Goal: Transaction & Acquisition: Purchase product/service

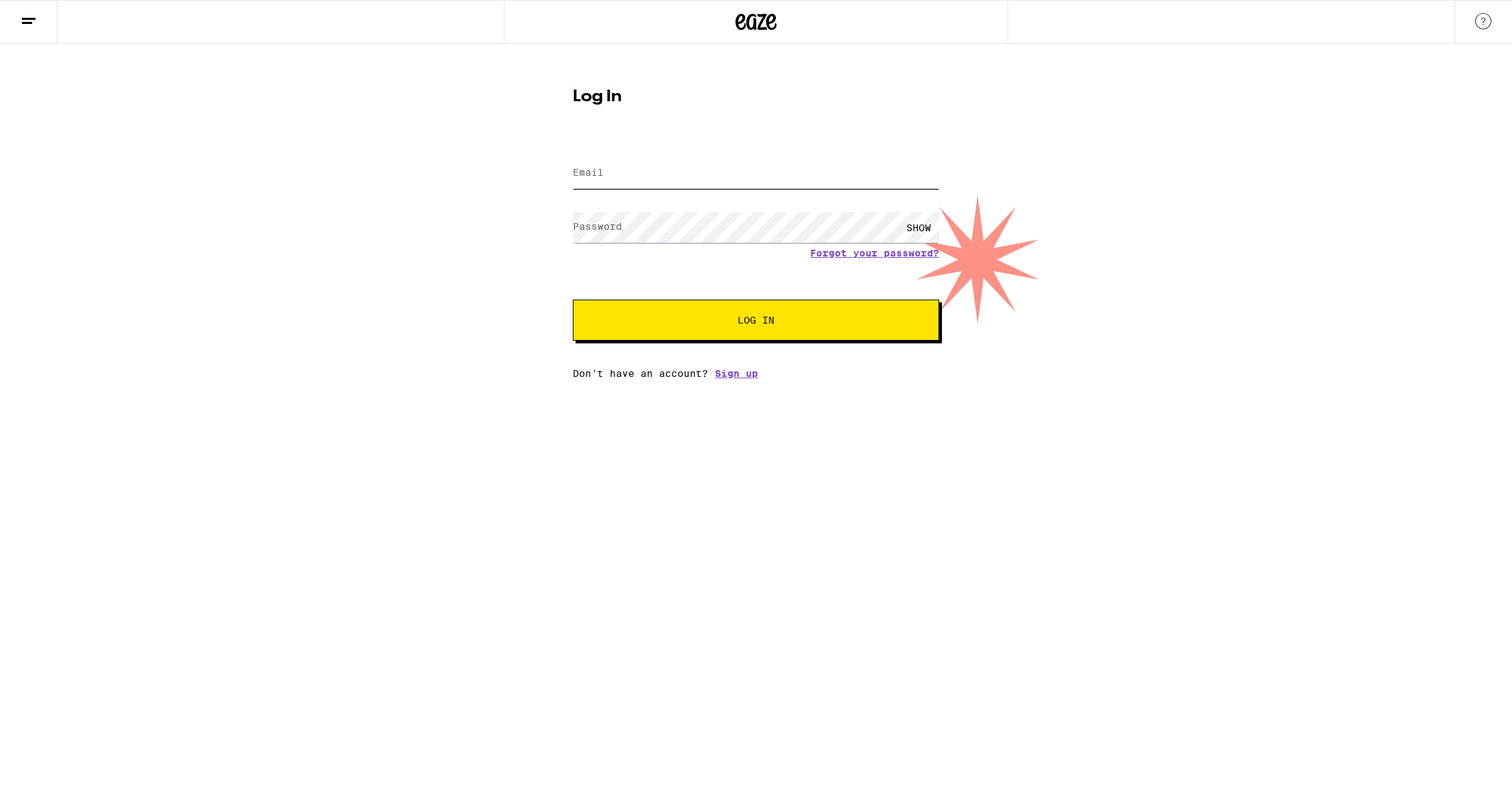
click at [670, 177] on input "Email" at bounding box center [756, 173] width 366 height 31
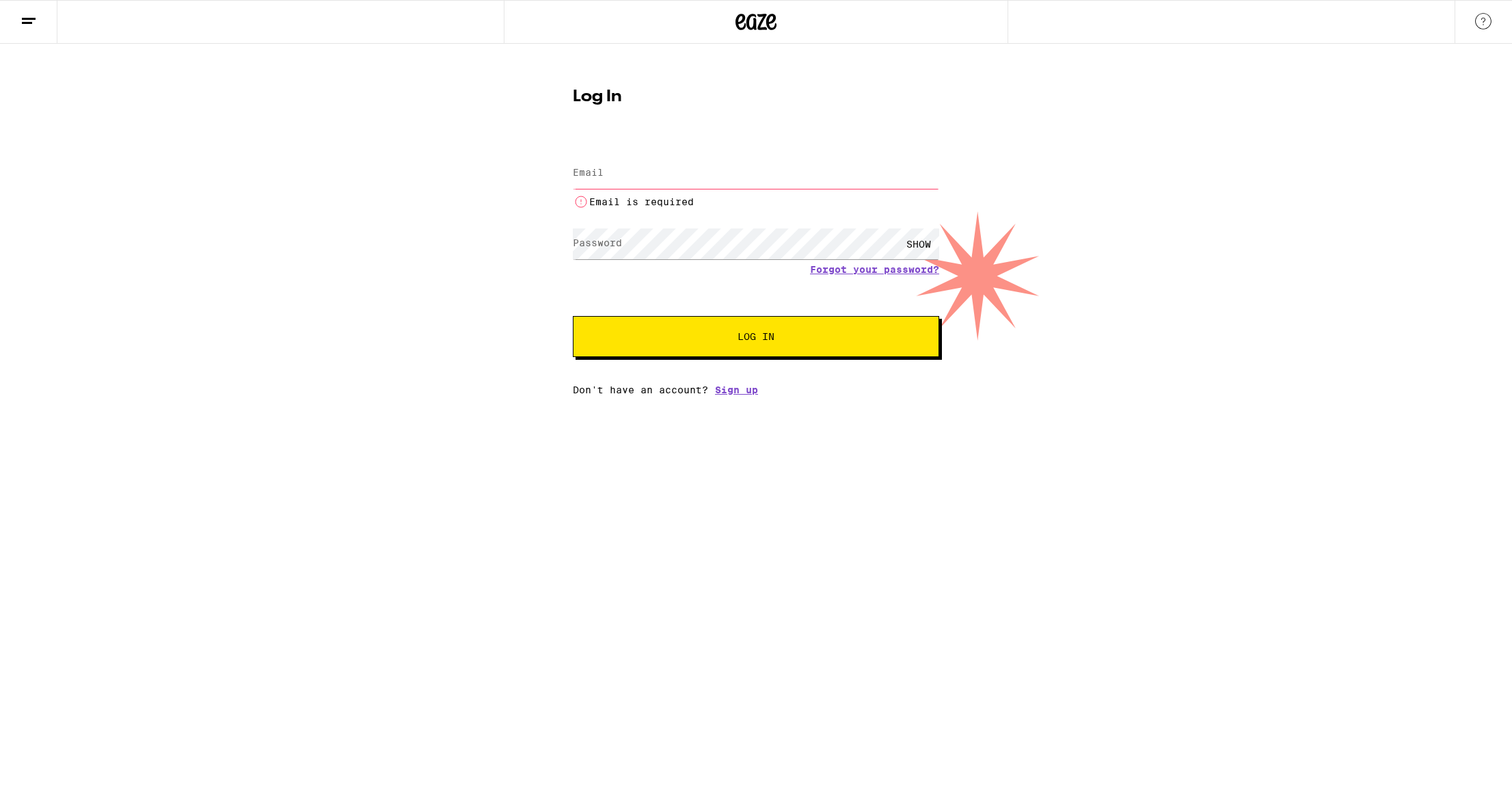
type input "[EMAIL_ADDRESS][DOMAIN_NAME]"
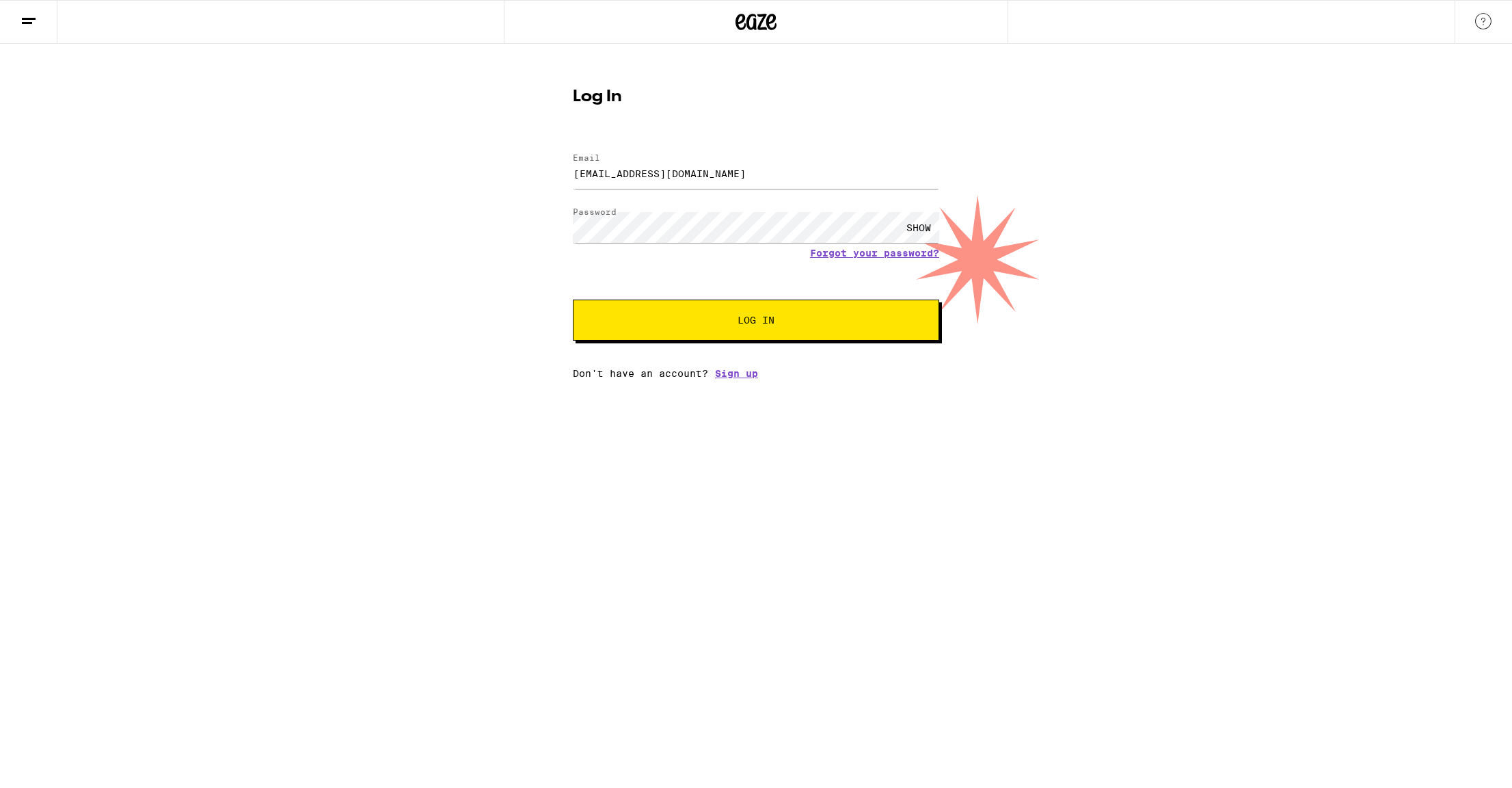
click at [756, 321] on span "Log In" at bounding box center [756, 320] width 37 height 10
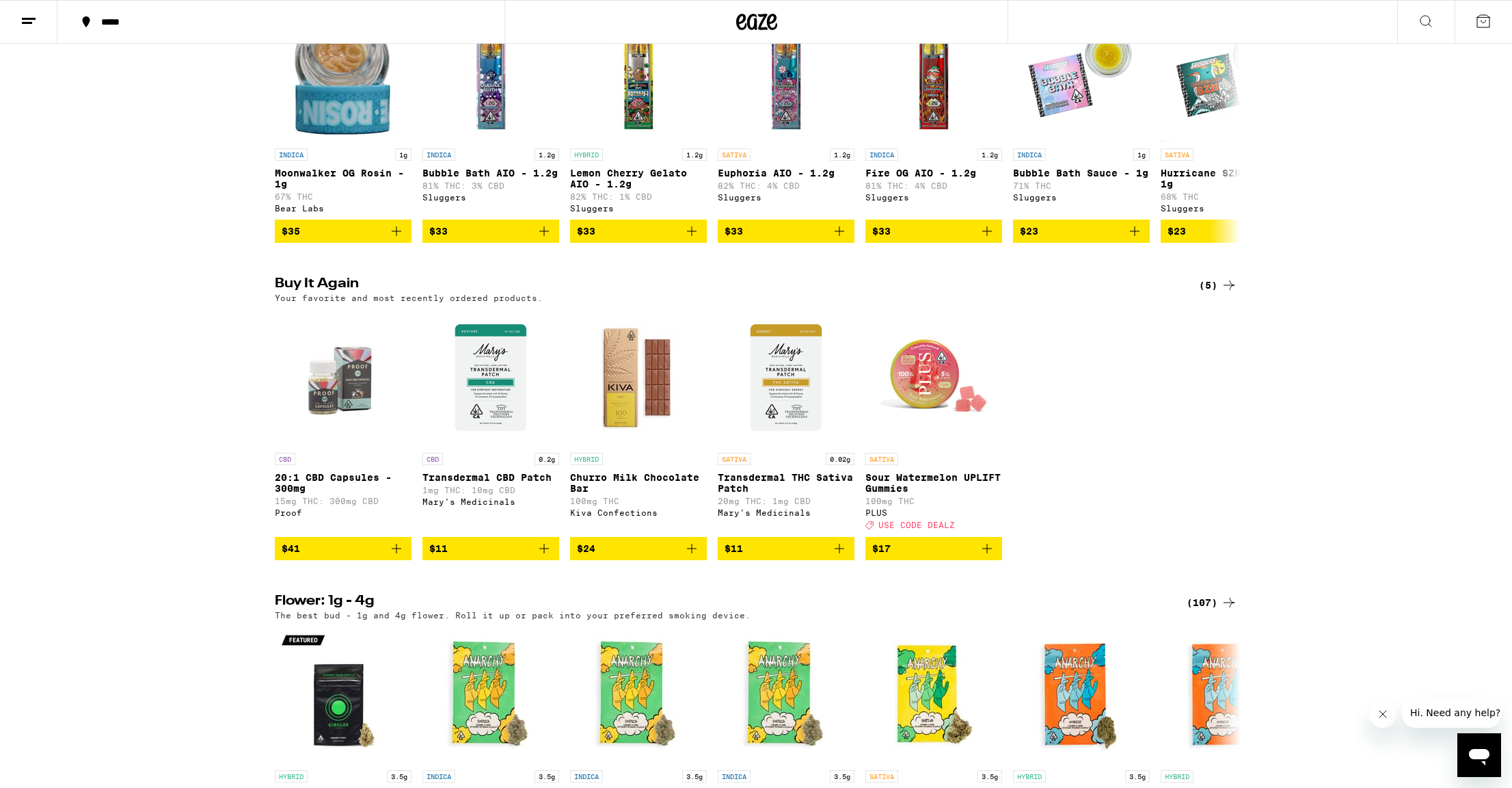
scroll to position [1190, 0]
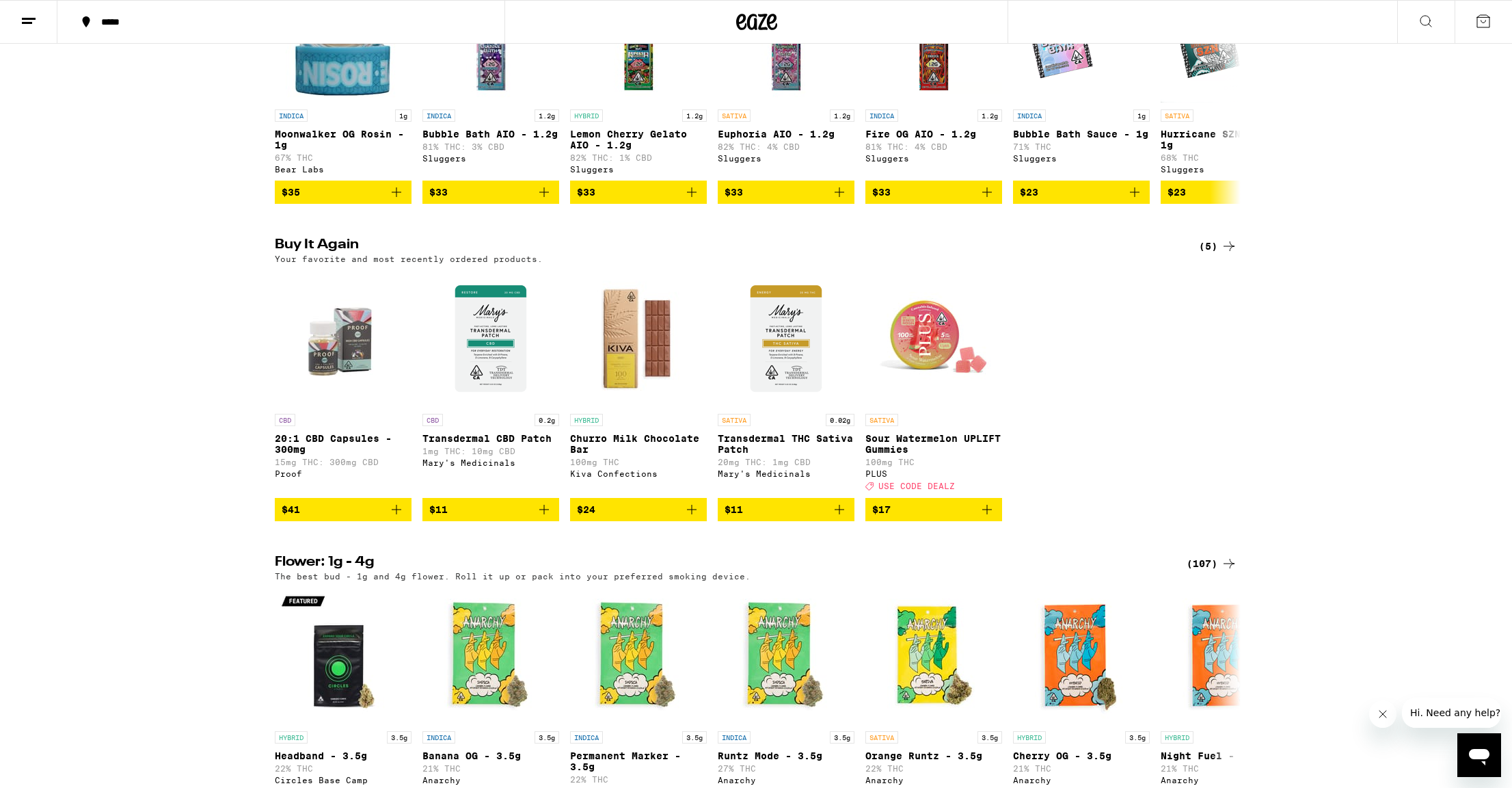
click at [399, 518] on icon "Add to bag" at bounding box center [396, 510] width 16 height 16
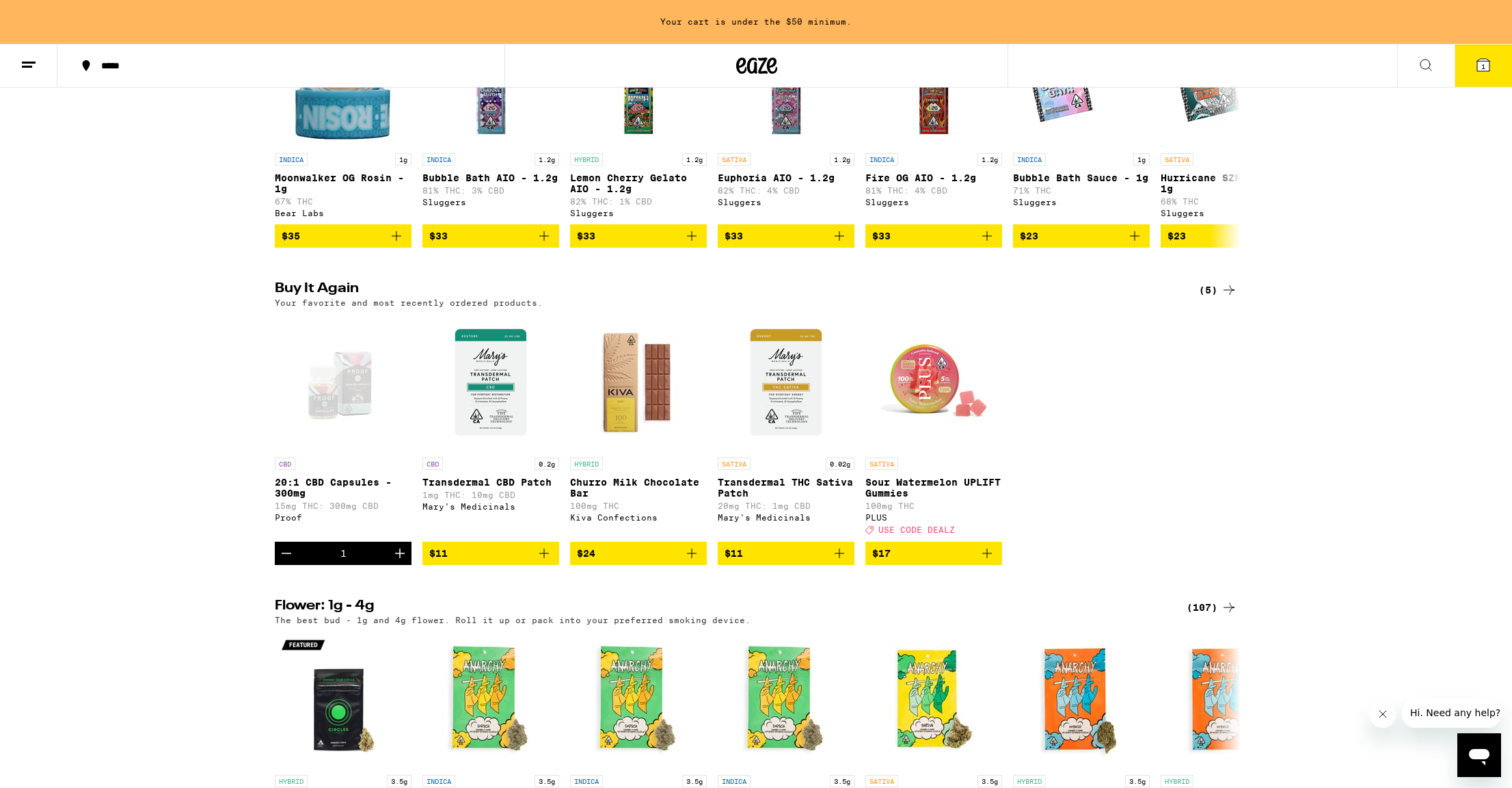
scroll to position [1234, 0]
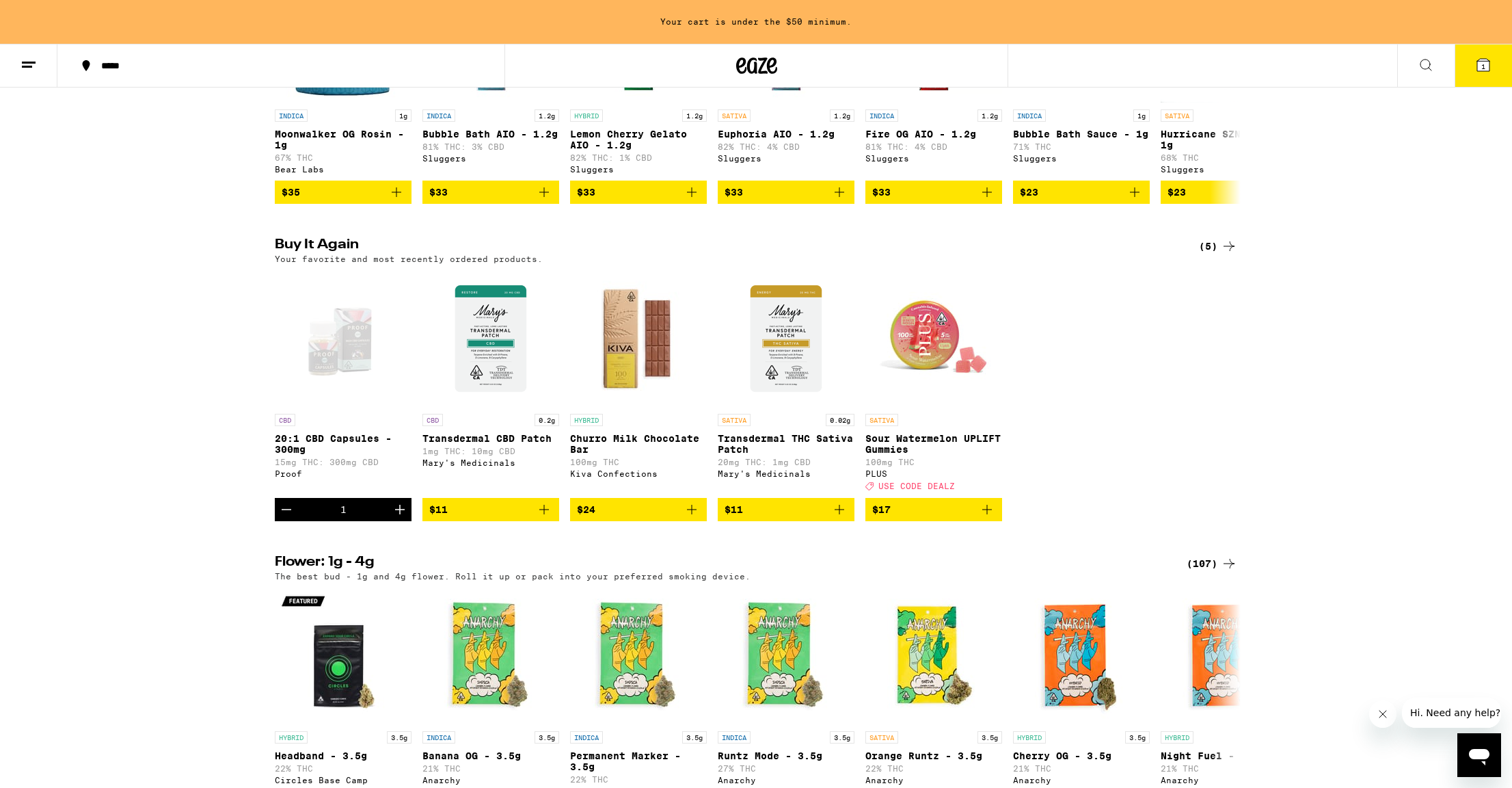
click at [547, 518] on icon "Add to bag" at bounding box center [544, 510] width 16 height 16
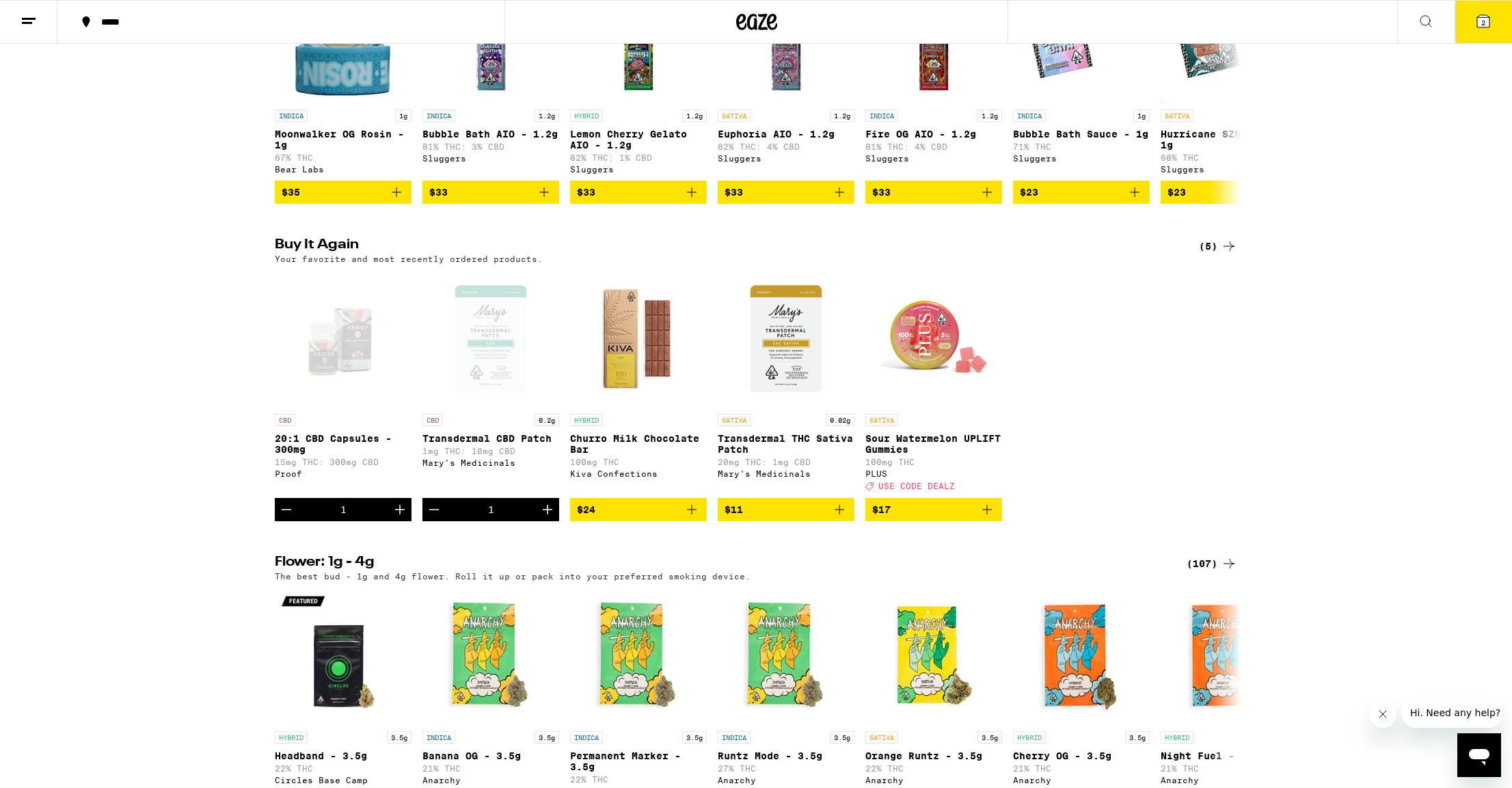
click at [547, 515] on icon "Increment" at bounding box center [548, 510] width 10 height 10
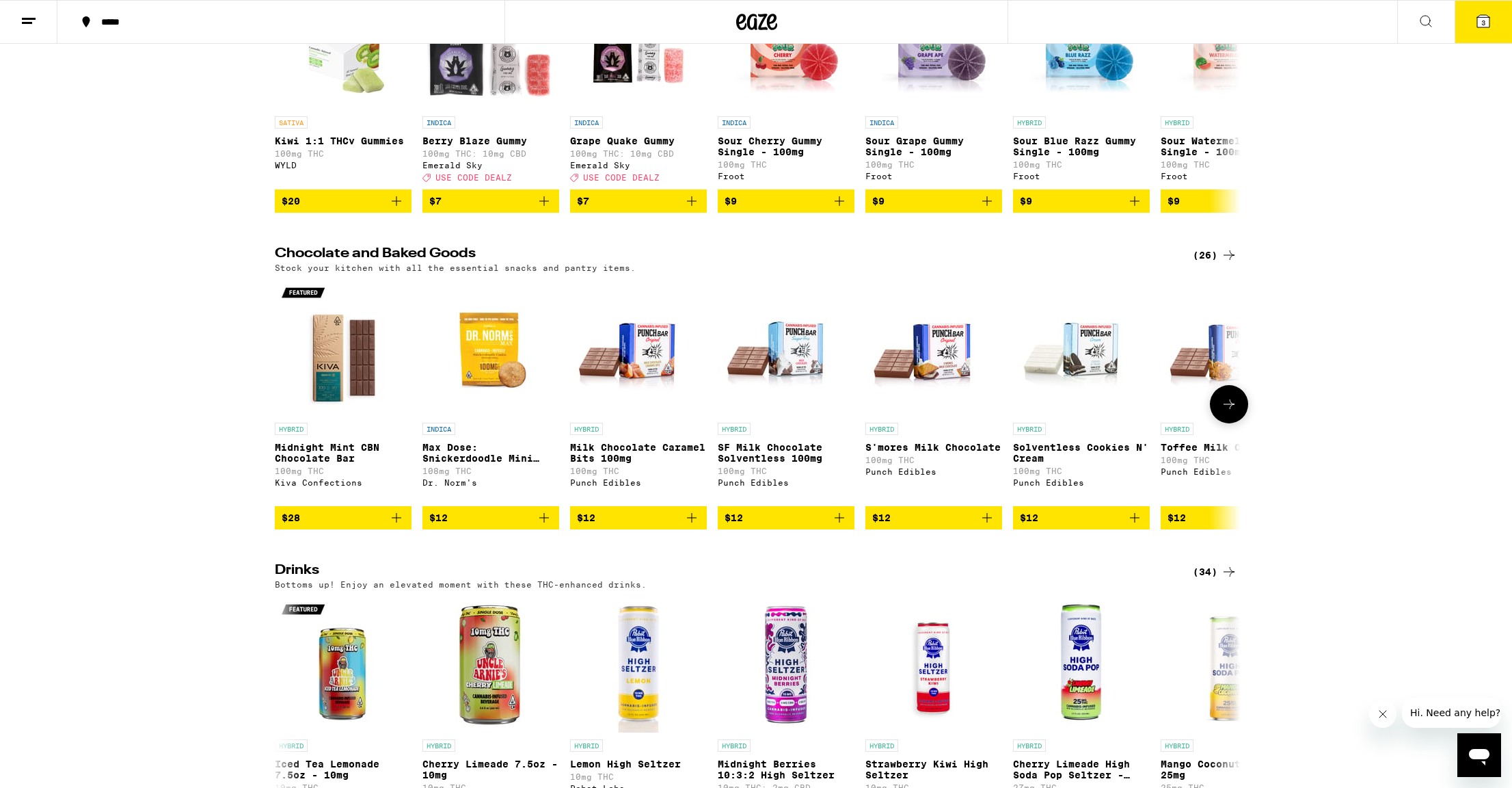
scroll to position [5162, 0]
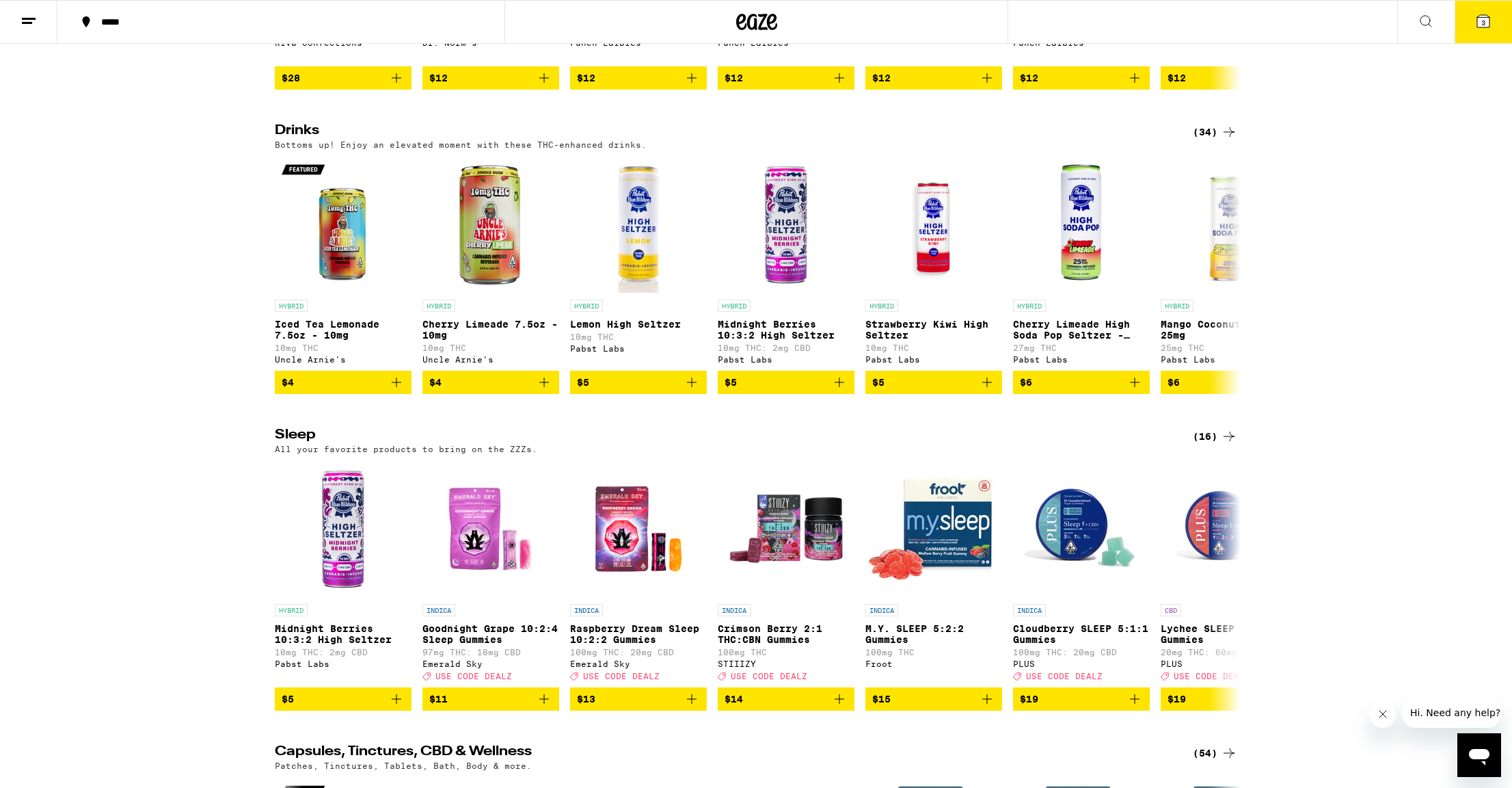
click at [1215, 140] on div "(34)" at bounding box center [1215, 132] width 45 height 16
